Goal: Find specific page/section: Find specific page/section

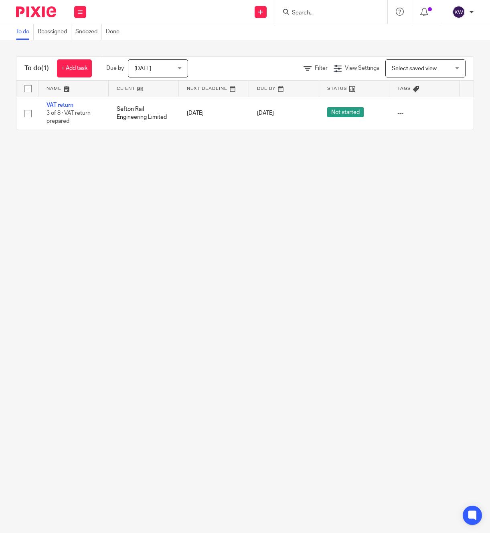
drag, startPoint x: 309, startPoint y: 17, endPoint x: 309, endPoint y: 10, distance: 6.8
click at [309, 16] on div at bounding box center [331, 12] width 112 height 24
click at [309, 10] on input "Search" at bounding box center [327, 13] width 72 height 7
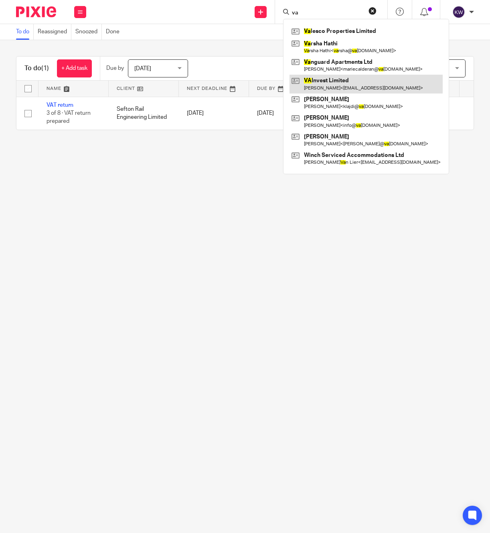
type input "va"
click at [317, 82] on link at bounding box center [366, 84] width 153 height 18
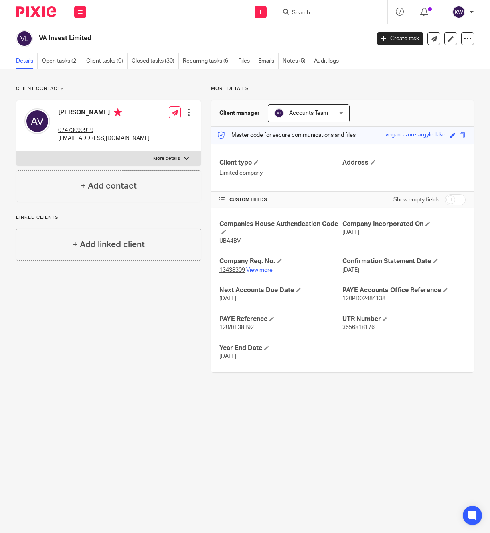
click at [79, 41] on h2 "VA Invest Limited" at bounding box center [169, 38] width 261 height 8
copy main "VA Invest Limited Create task Update from Companies House Export data Merge Arc…"
click at [84, 12] on button at bounding box center [80, 12] width 12 height 12
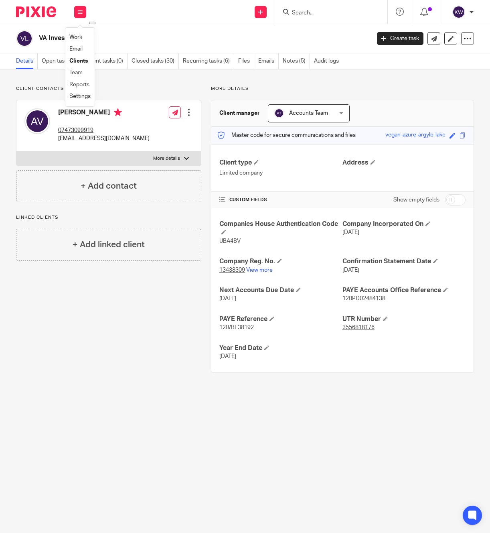
click at [83, 73] on li "Team" at bounding box center [79, 73] width 21 height 12
click at [77, 71] on link "Team" at bounding box center [75, 73] width 13 height 6
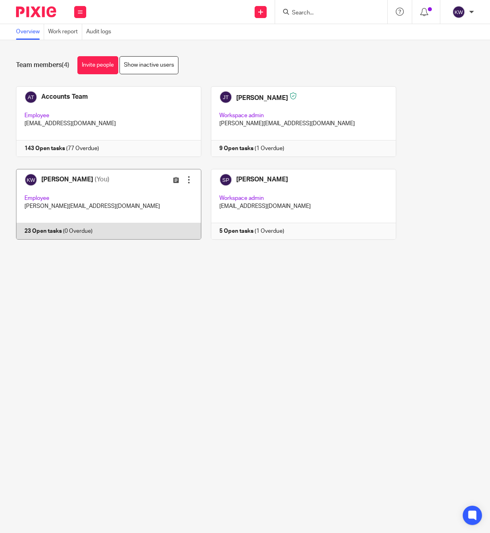
click at [97, 191] on link at bounding box center [104, 204] width 195 height 71
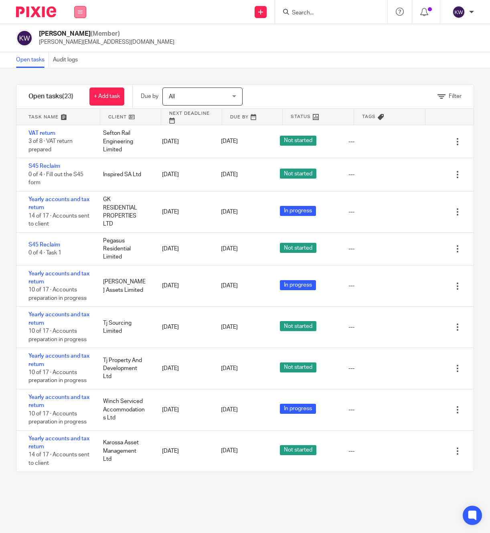
click at [78, 12] on icon at bounding box center [80, 12] width 5 height 5
click at [81, 74] on link "Team" at bounding box center [76, 73] width 14 height 6
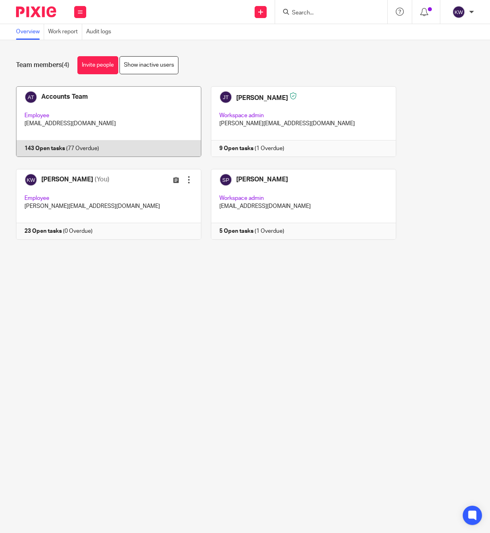
click at [102, 111] on link at bounding box center [104, 121] width 195 height 71
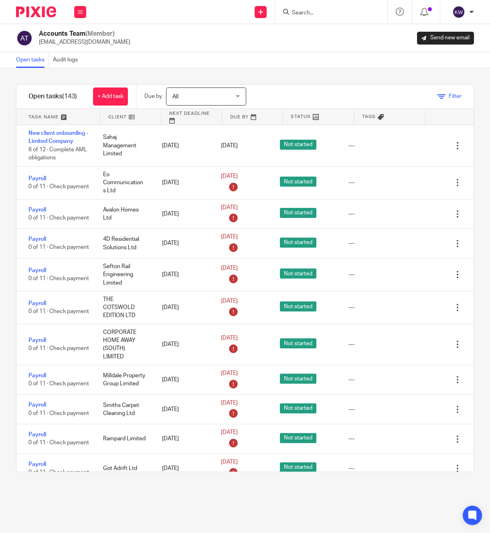
click at [440, 96] on icon at bounding box center [442, 97] width 8 height 8
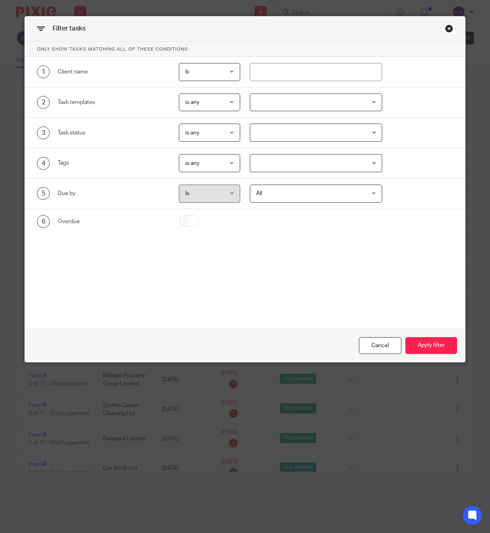
click at [280, 108] on div at bounding box center [316, 103] width 132 height 18
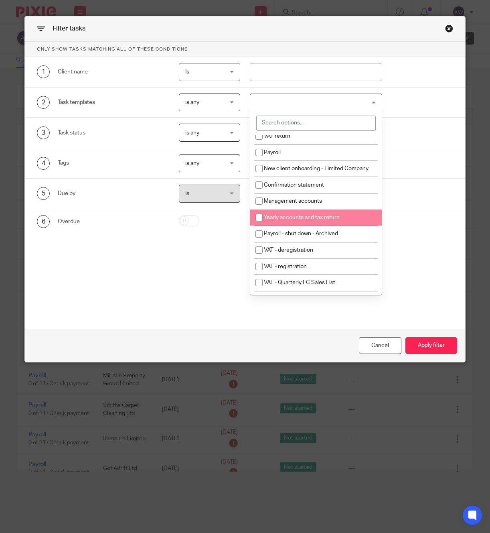
scroll to position [116, 0]
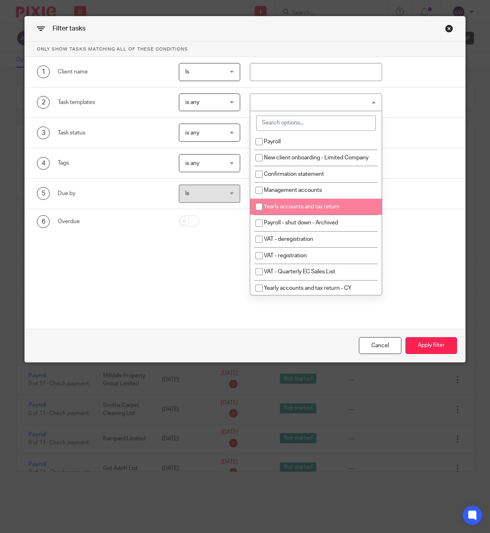
click at [292, 209] on span "Yearly accounts and tax return" at bounding box center [302, 207] width 76 height 6
checkbox input "true"
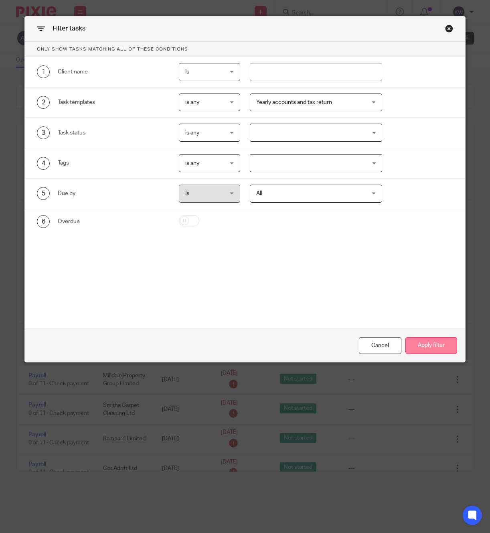
click at [423, 345] on button "Apply filter" at bounding box center [432, 345] width 52 height 17
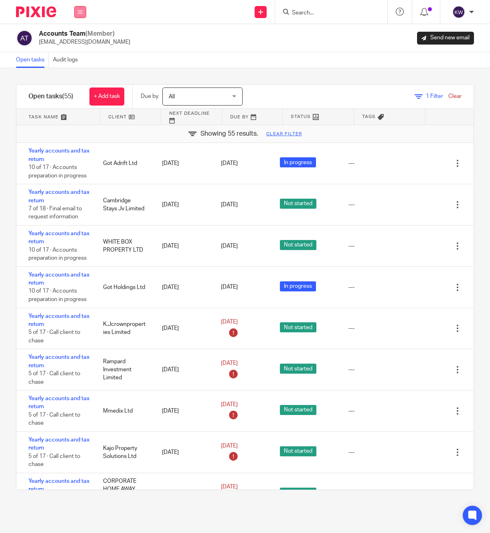
click at [76, 14] on button at bounding box center [80, 12] width 12 height 12
click at [84, 71] on li "Team" at bounding box center [79, 73] width 21 height 12
click at [78, 75] on link "Team" at bounding box center [76, 73] width 14 height 6
